Goal: Information Seeking & Learning: Learn about a topic

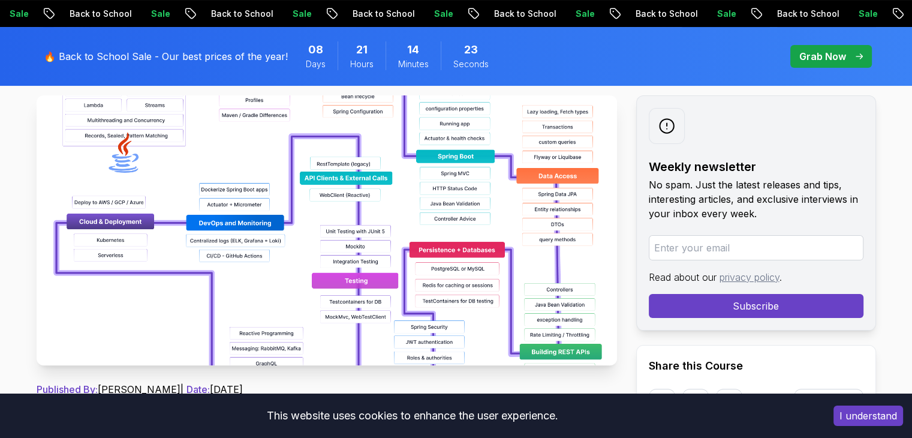
click at [362, 274] on img at bounding box center [327, 230] width 580 height 270
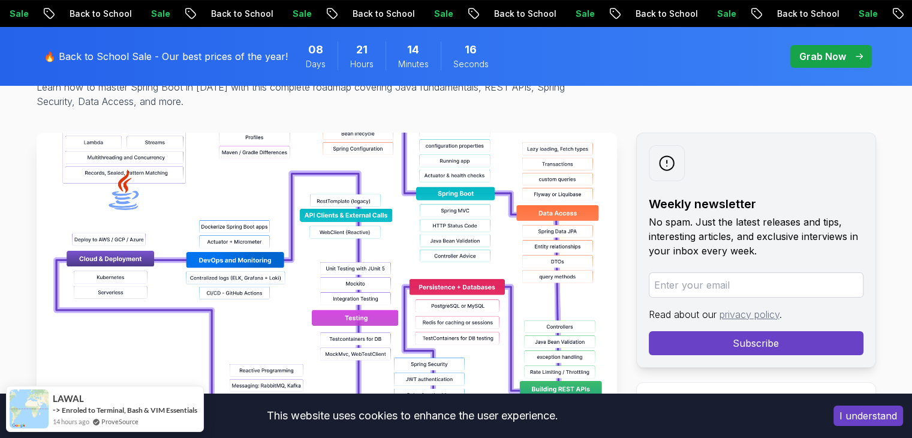
scroll to position [174, 0]
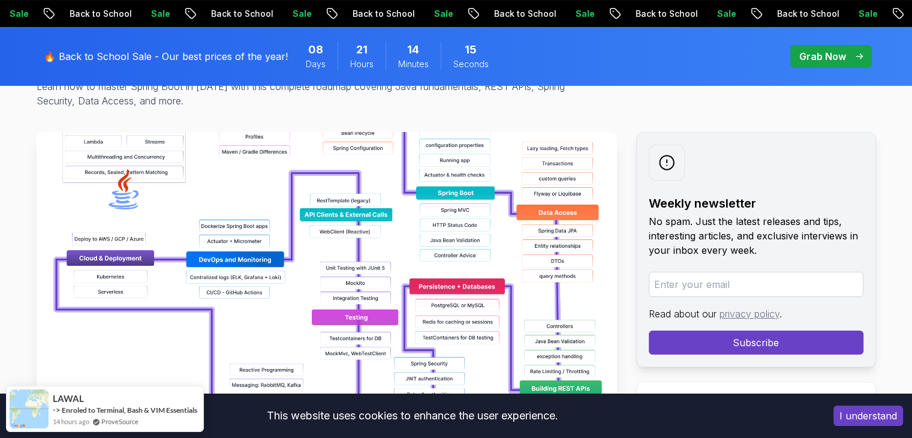
click at [450, 231] on img at bounding box center [327, 267] width 580 height 270
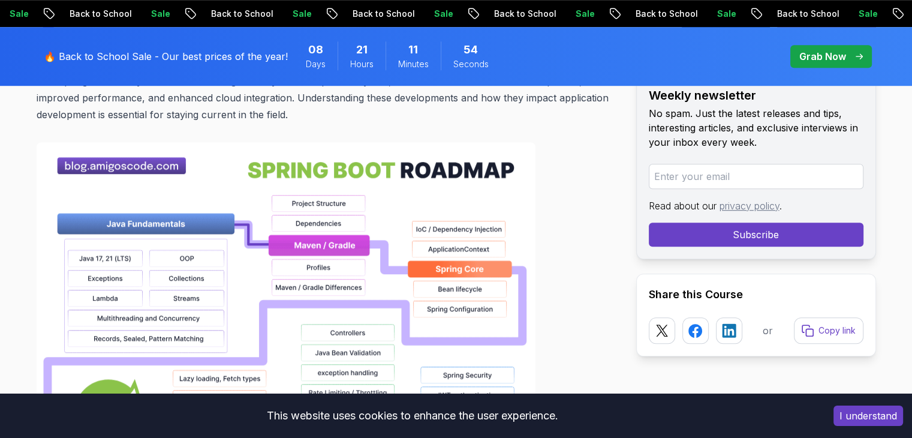
scroll to position [839, 0]
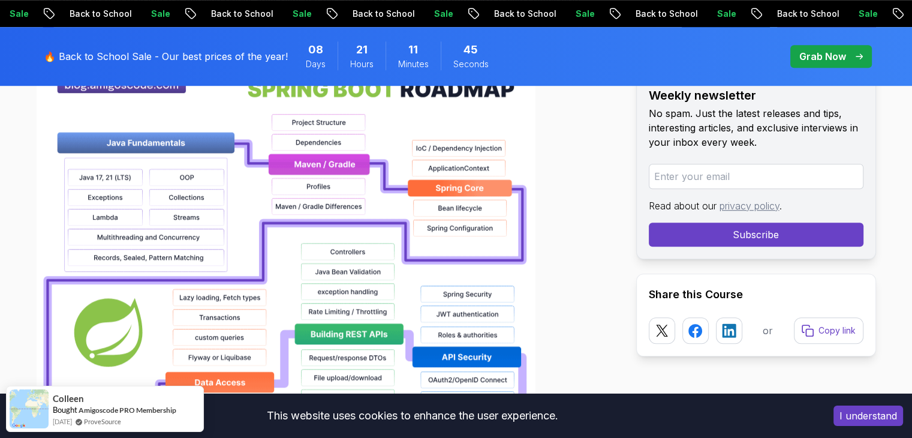
scroll to position [920, 0]
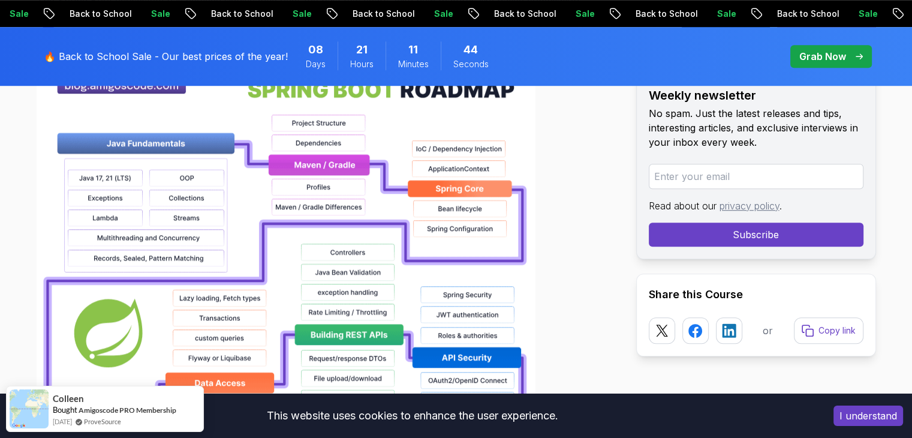
click at [306, 243] on img at bounding box center [286, 445] width 499 height 767
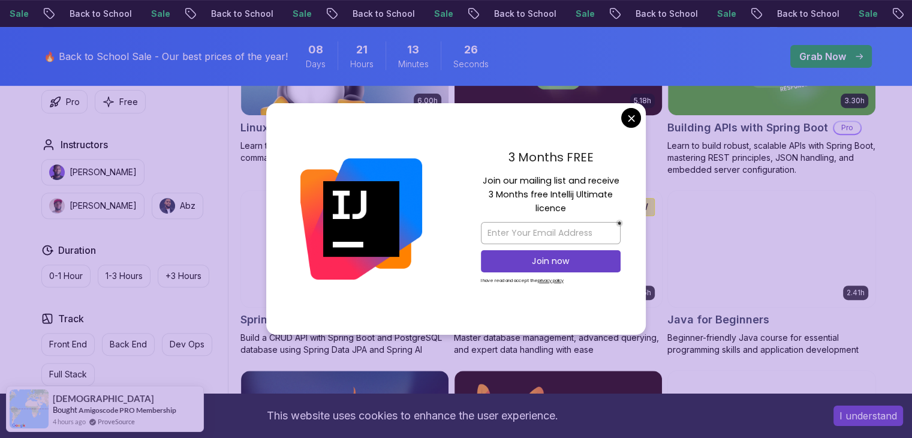
scroll to position [637, 0]
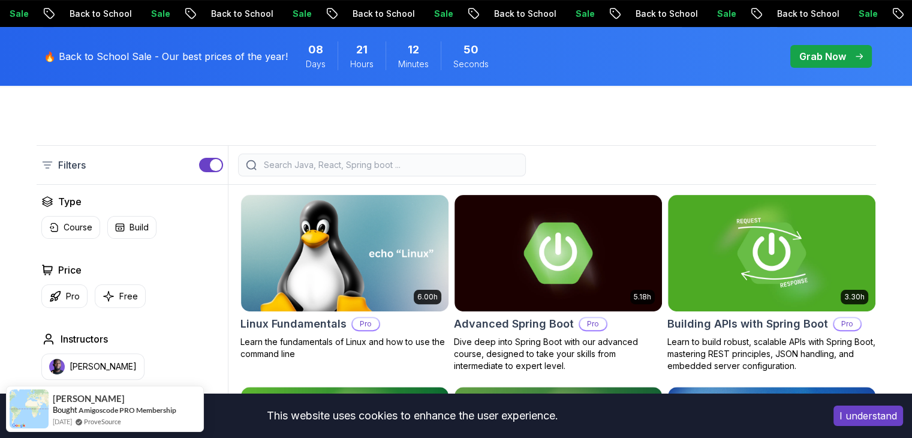
scroll to position [294, 0]
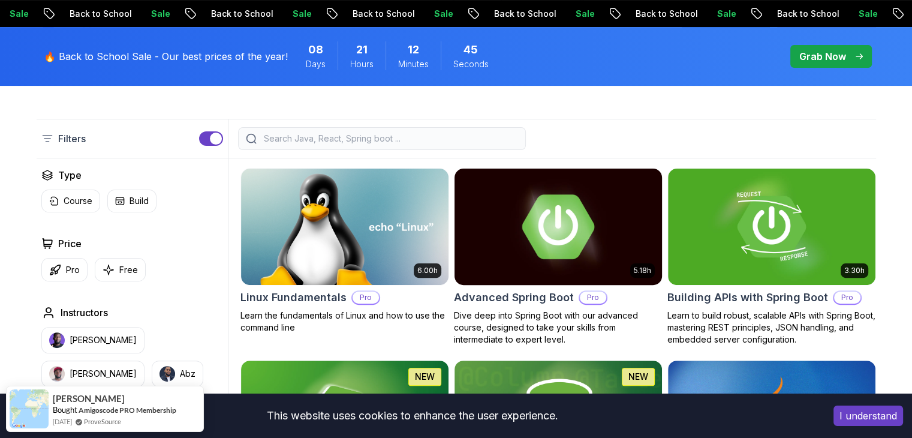
click at [587, 239] on img at bounding box center [558, 226] width 218 height 122
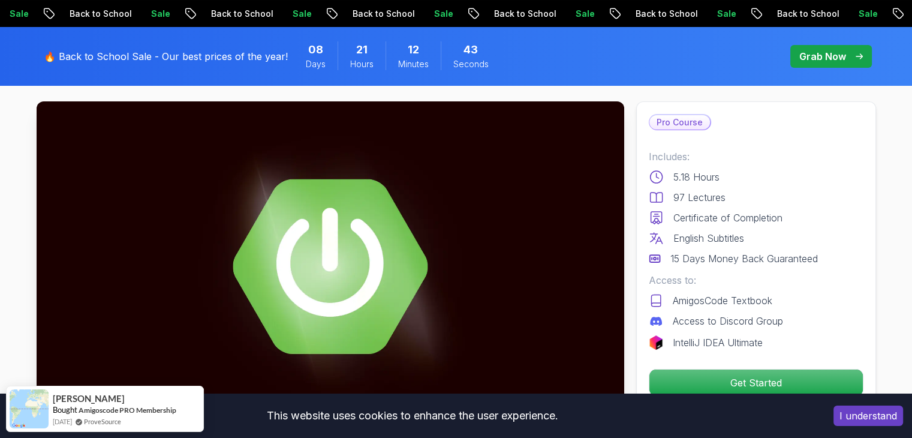
scroll to position [116, 0]
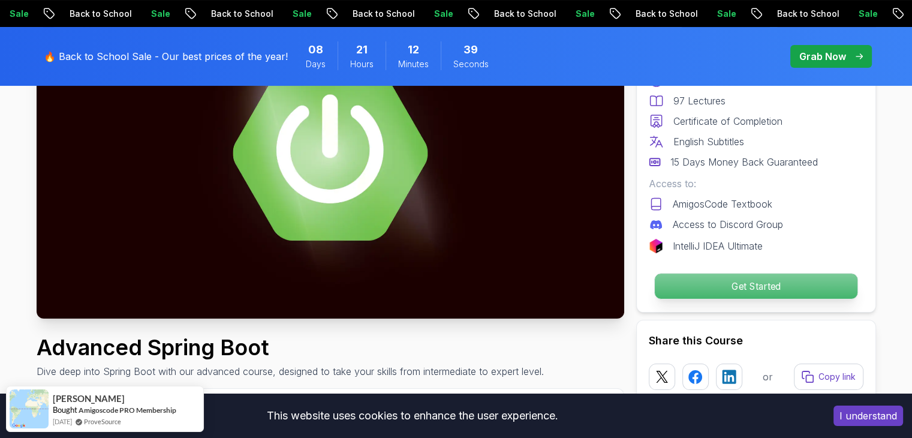
click at [827, 293] on p "Get Started" at bounding box center [755, 285] width 203 height 25
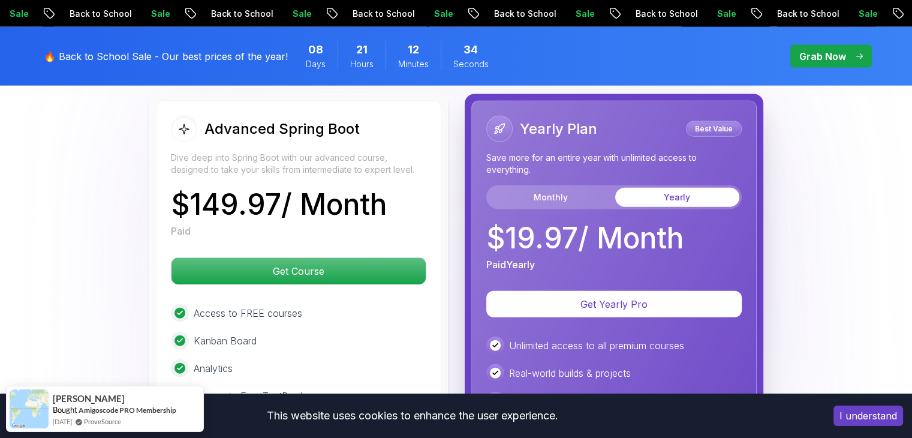
scroll to position [2727, 0]
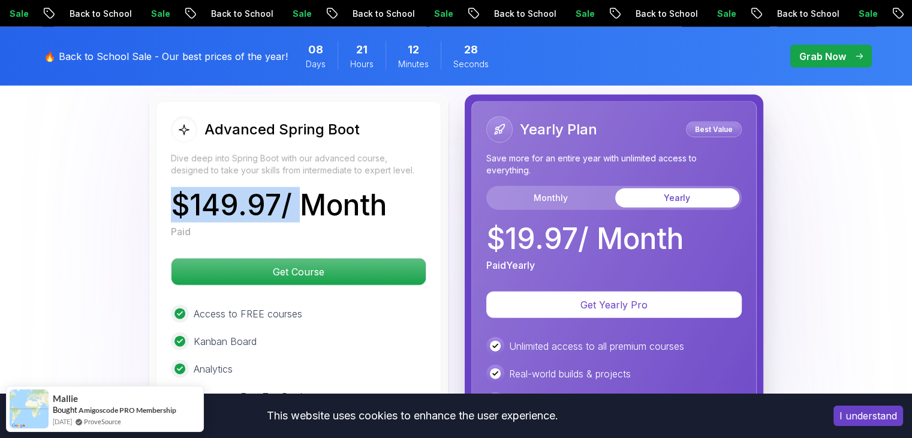
drag, startPoint x: 171, startPoint y: 171, endPoint x: 296, endPoint y: 176, distance: 124.8
click at [296, 191] on p "$ 149.97 / Month" at bounding box center [279, 205] width 216 height 29
copy p "$ 149.97"
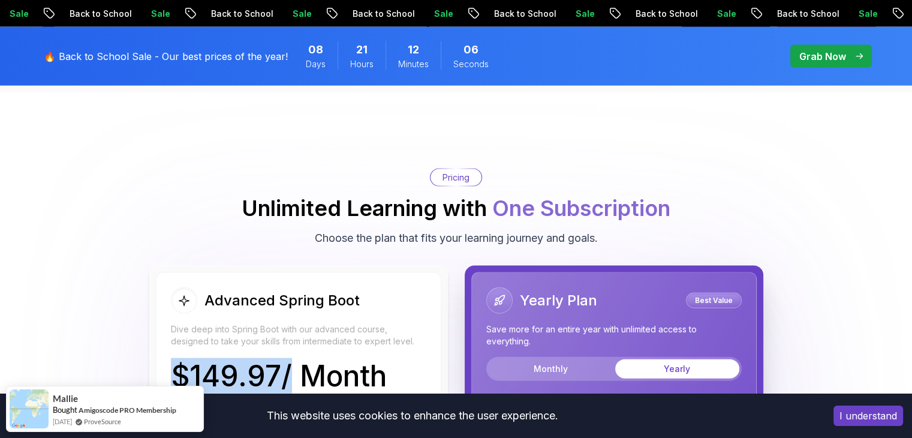
scroll to position [2528, 0]
